Goal: Task Accomplishment & Management: Use online tool/utility

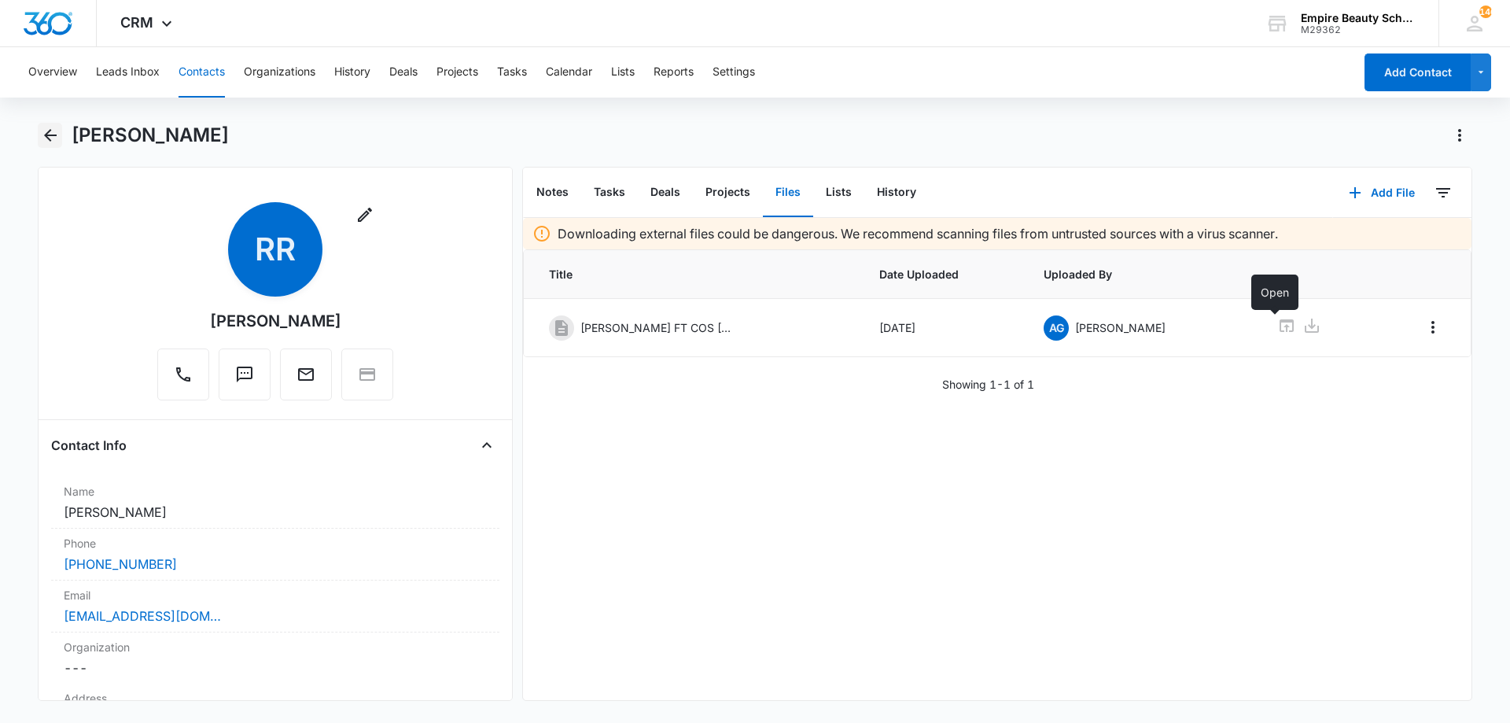
click at [50, 143] on icon "Back" at bounding box center [50, 135] width 19 height 19
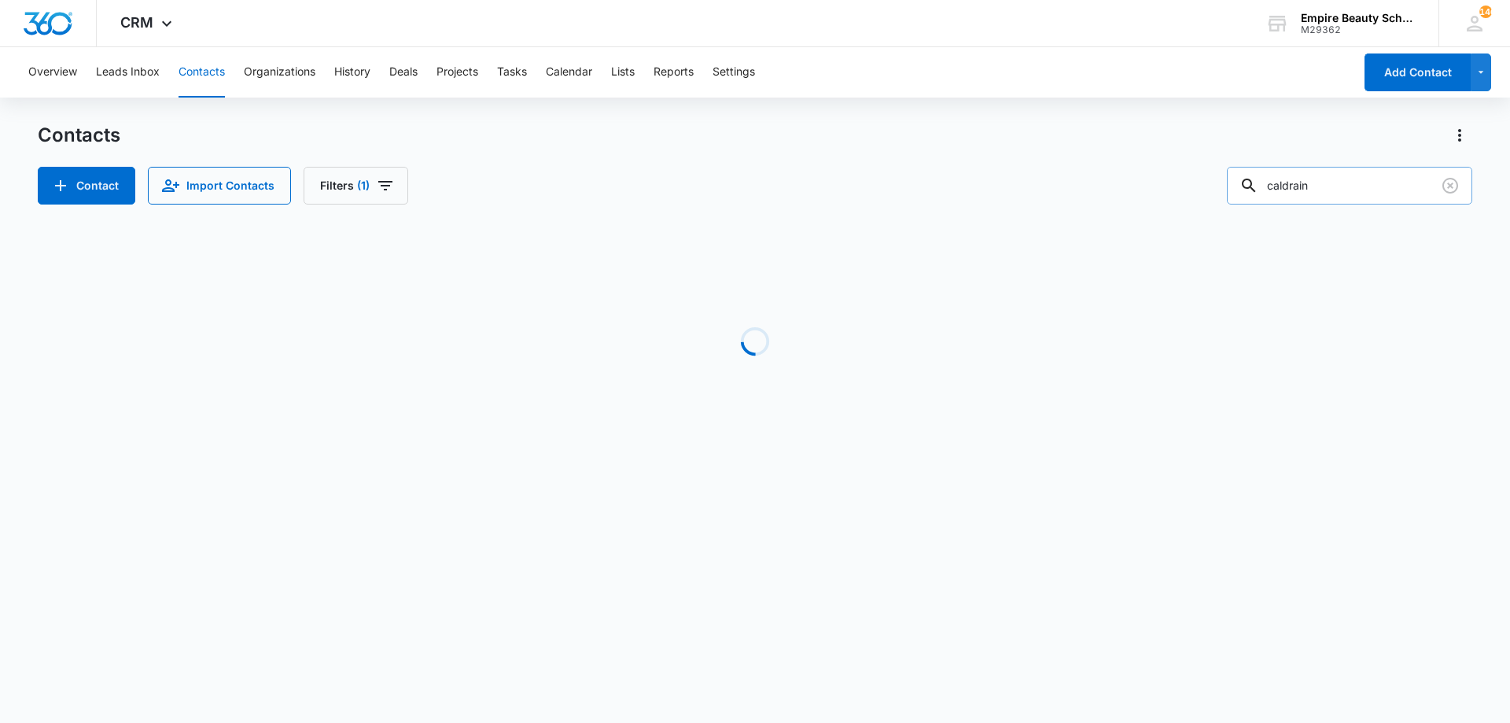
click at [1376, 190] on input "caldrain" at bounding box center [1349, 186] width 245 height 38
click at [1375, 188] on input "caldrain" at bounding box center [1349, 186] width 245 height 38
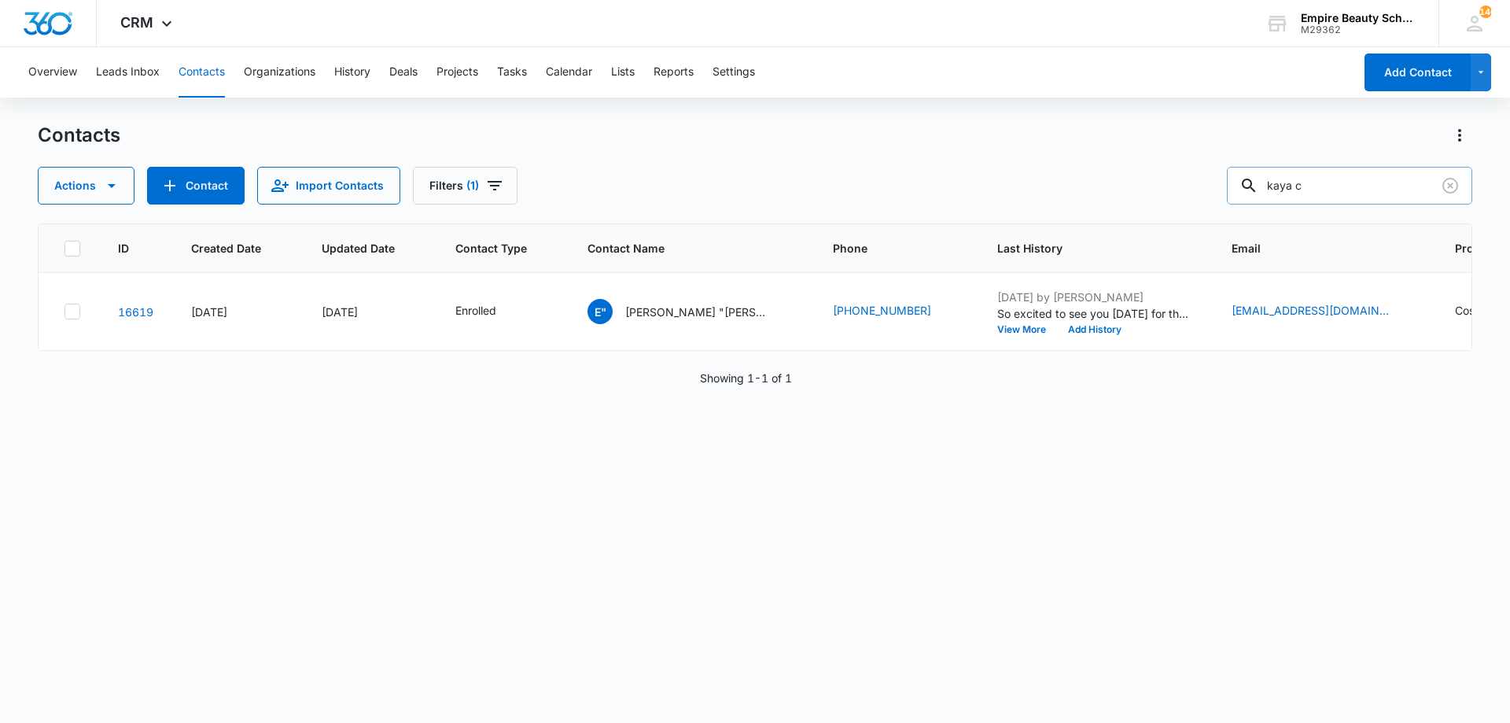
type input "kaya c"
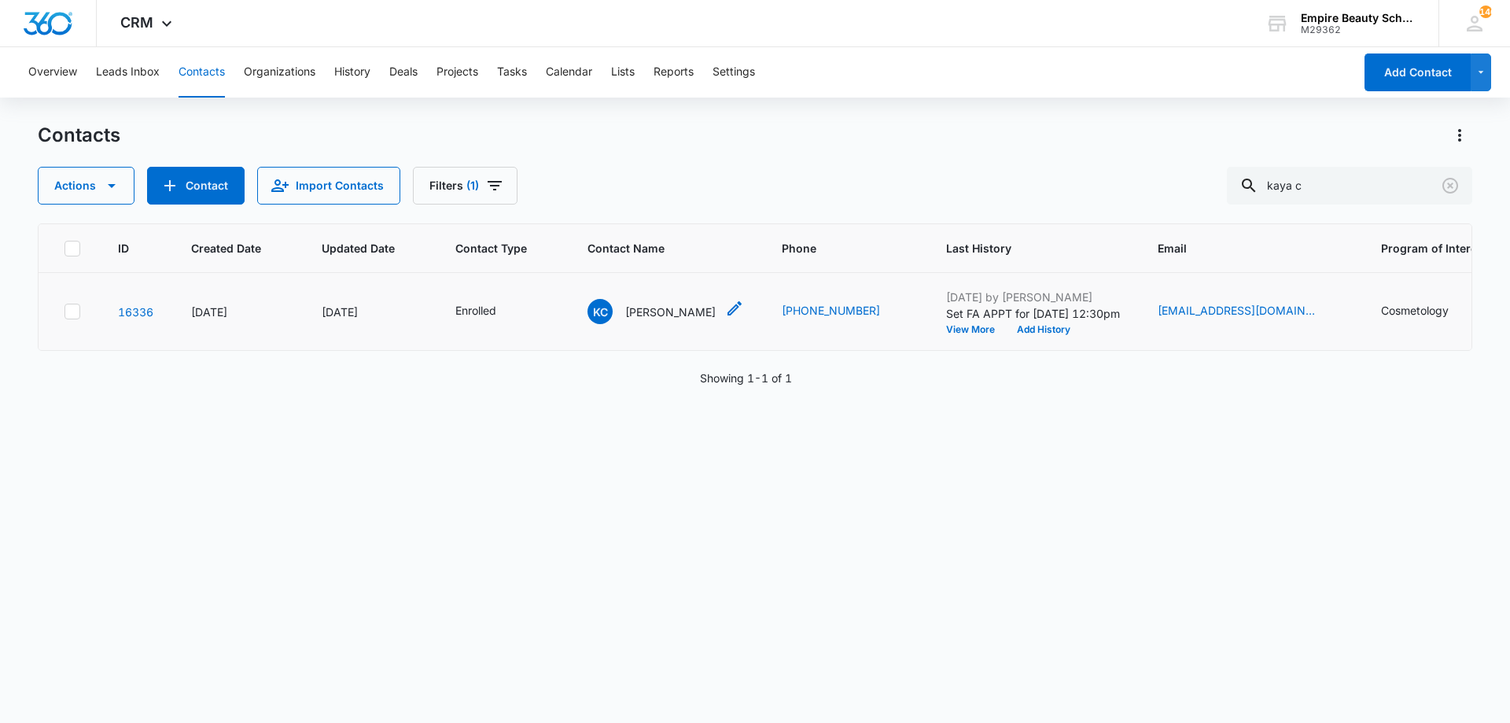
click at [650, 315] on p "[PERSON_NAME]" at bounding box center [670, 312] width 90 height 17
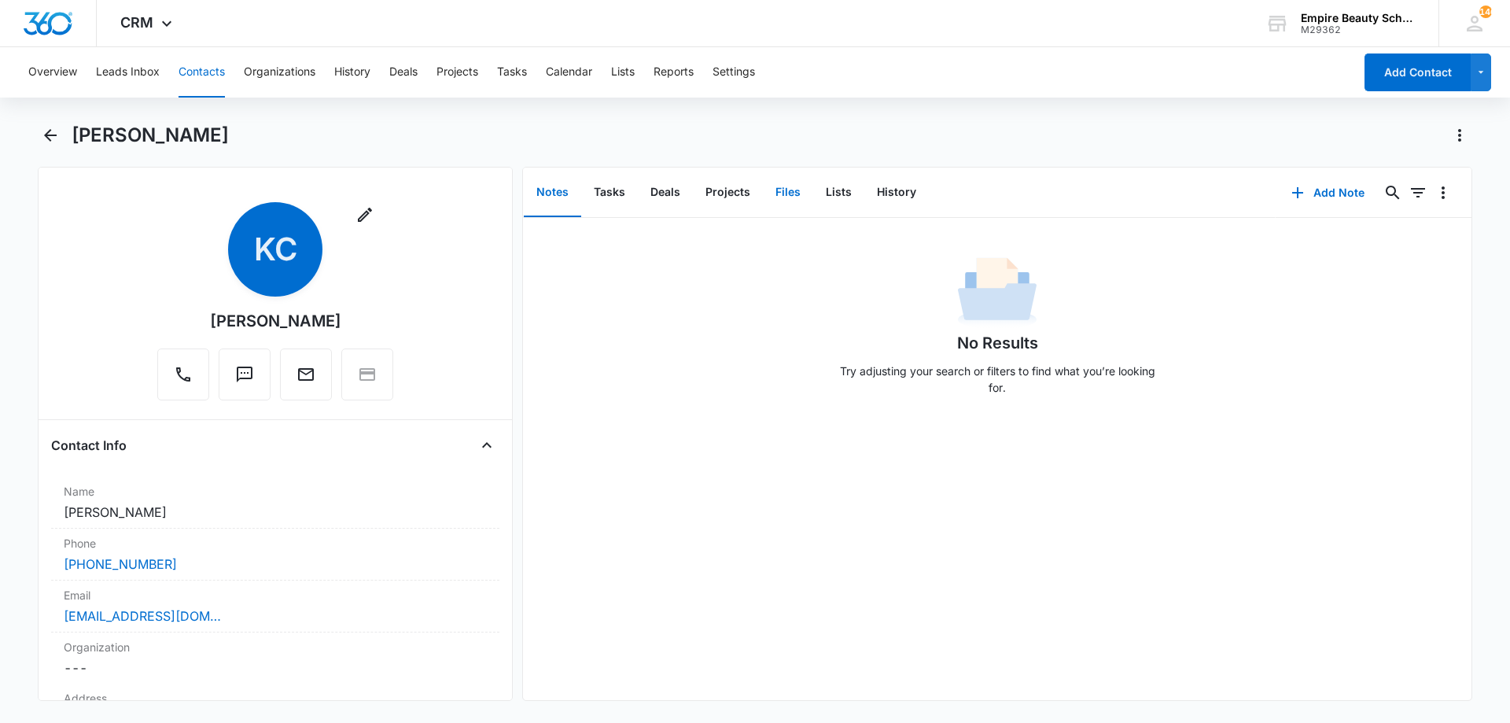
click at [785, 195] on button "Files" at bounding box center [788, 192] width 50 height 49
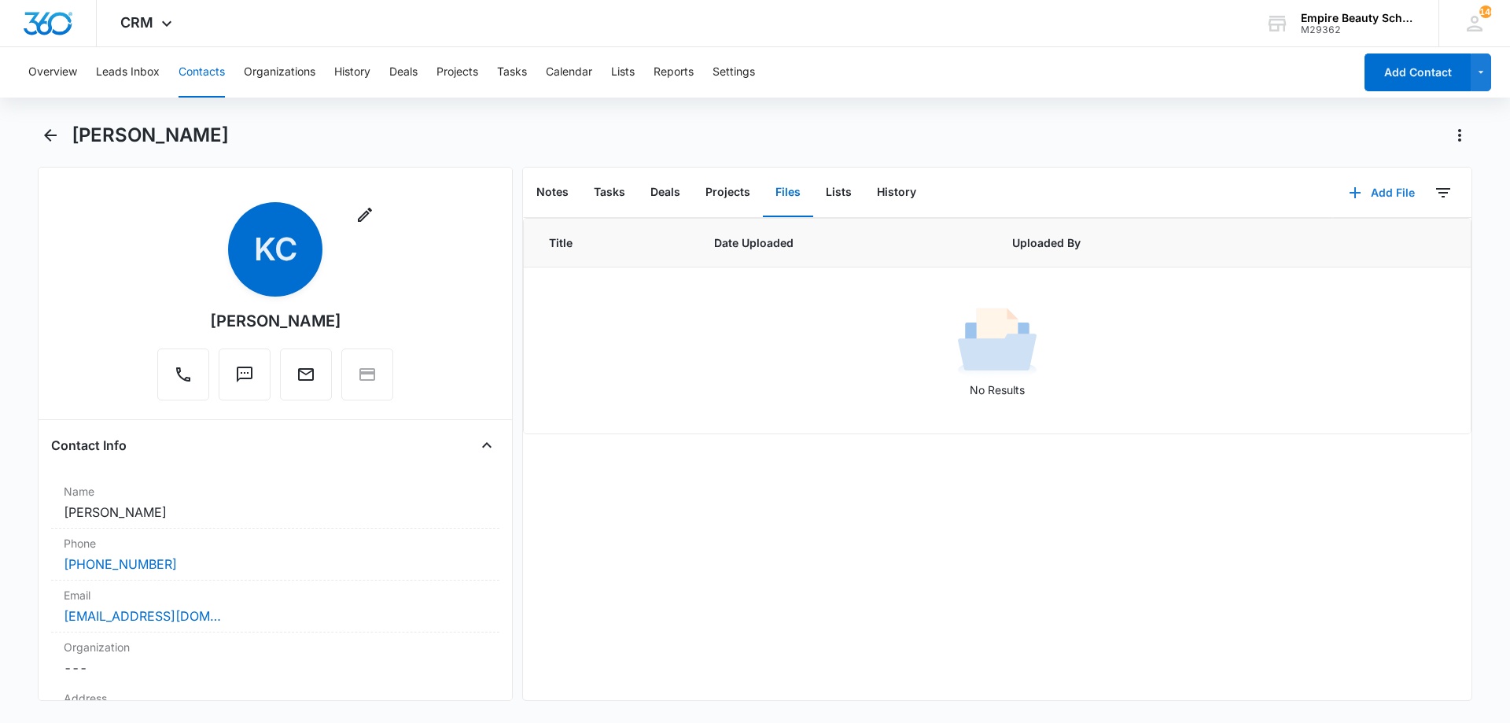
click at [1379, 193] on button "Add File" at bounding box center [1382, 193] width 98 height 38
click at [1350, 245] on div "Upload Files" at bounding box center [1360, 243] width 63 height 11
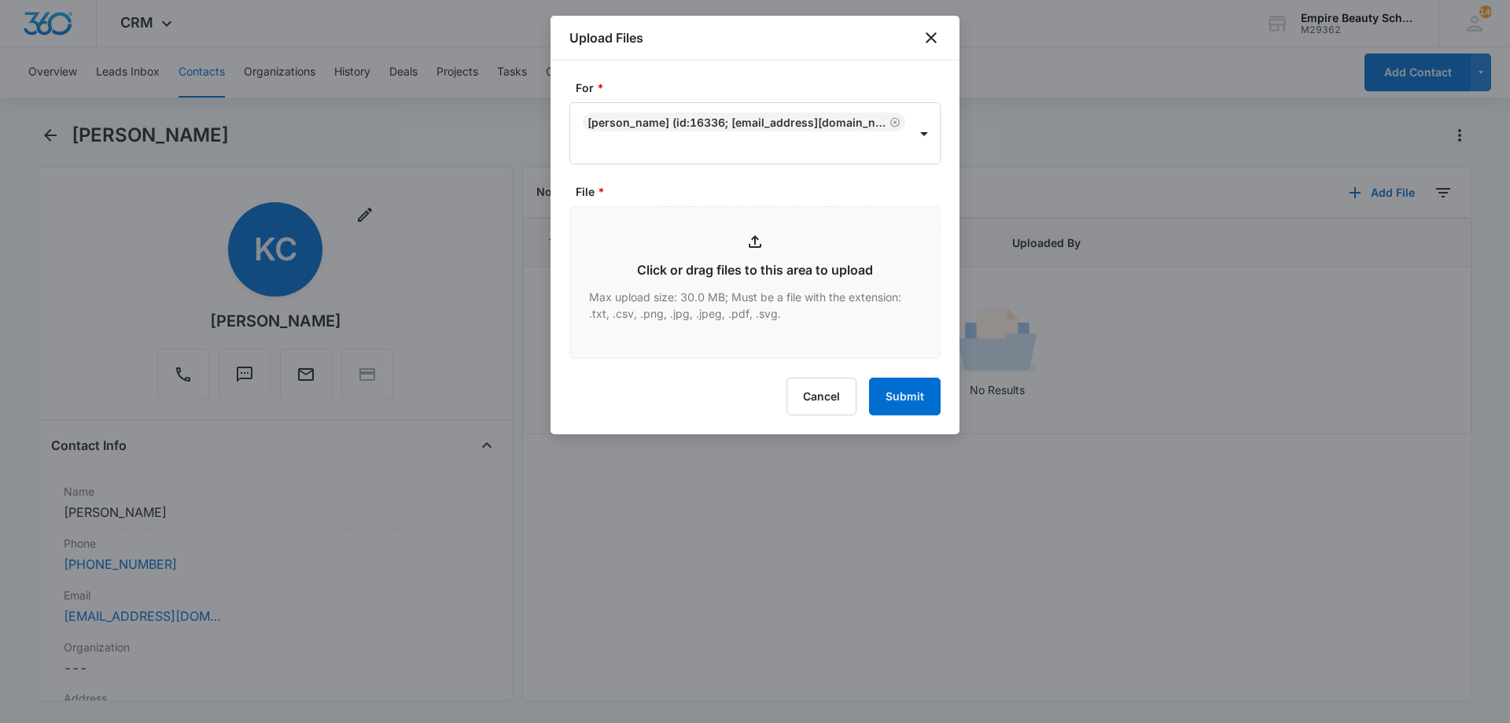
type input "C:\fakepath\[PERSON_NAME] Cos [DATE].pdf"
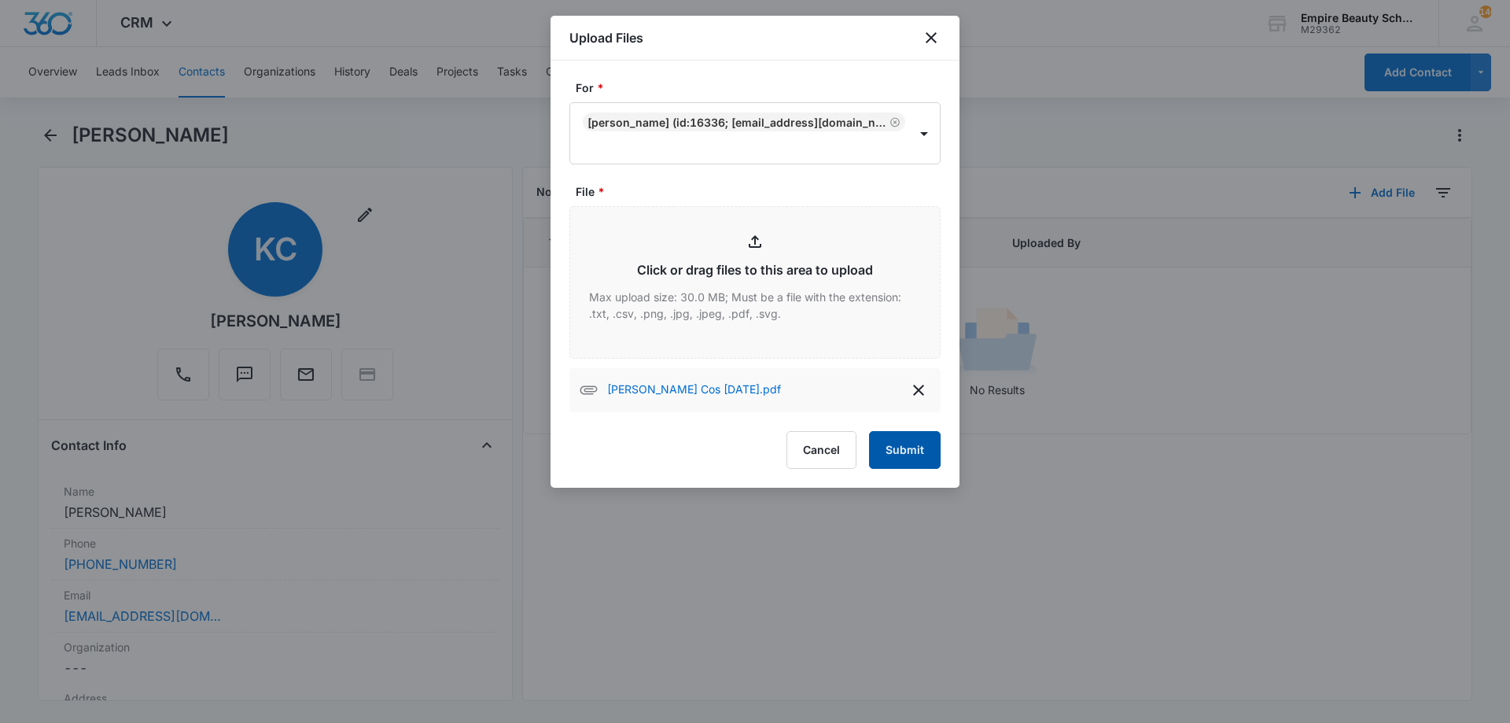
click at [898, 447] on button "Submit" at bounding box center [905, 450] width 72 height 38
